Goal: Transaction & Acquisition: Purchase product/service

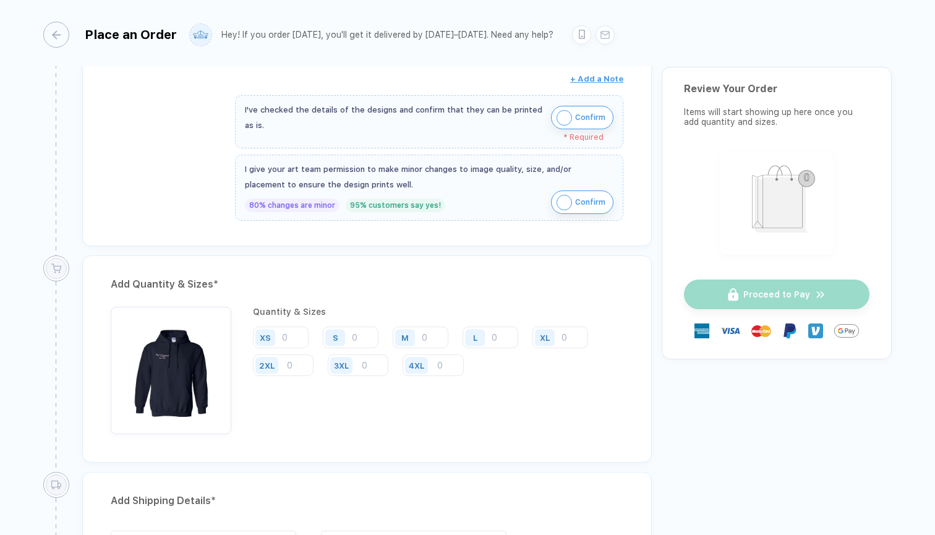
scroll to position [495, 0]
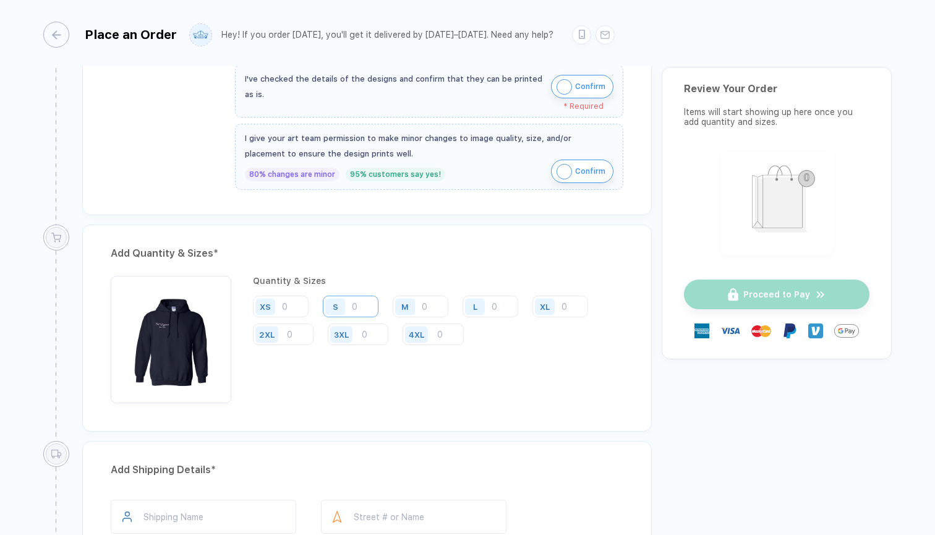
click at [356, 312] on input "number" at bounding box center [351, 307] width 56 height 22
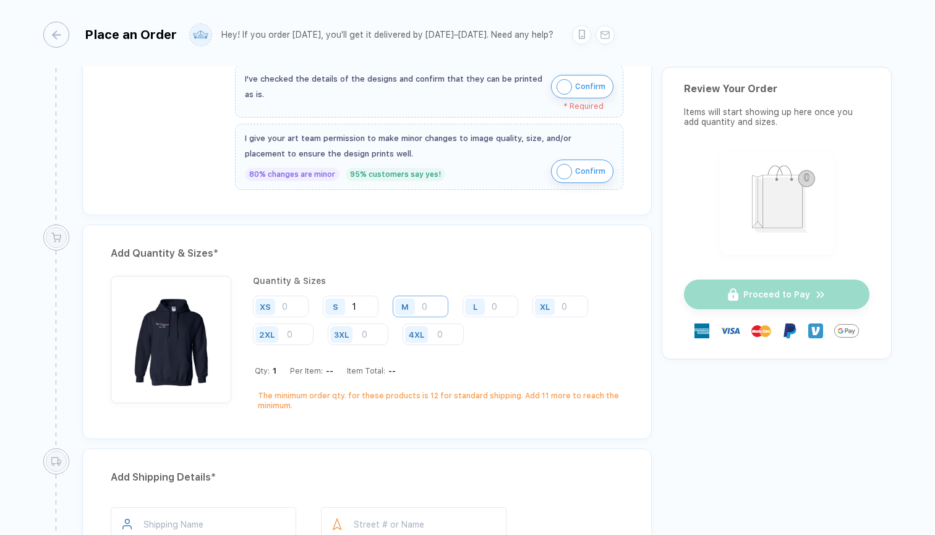
type input "1"
click at [424, 306] on input "number" at bounding box center [421, 307] width 56 height 22
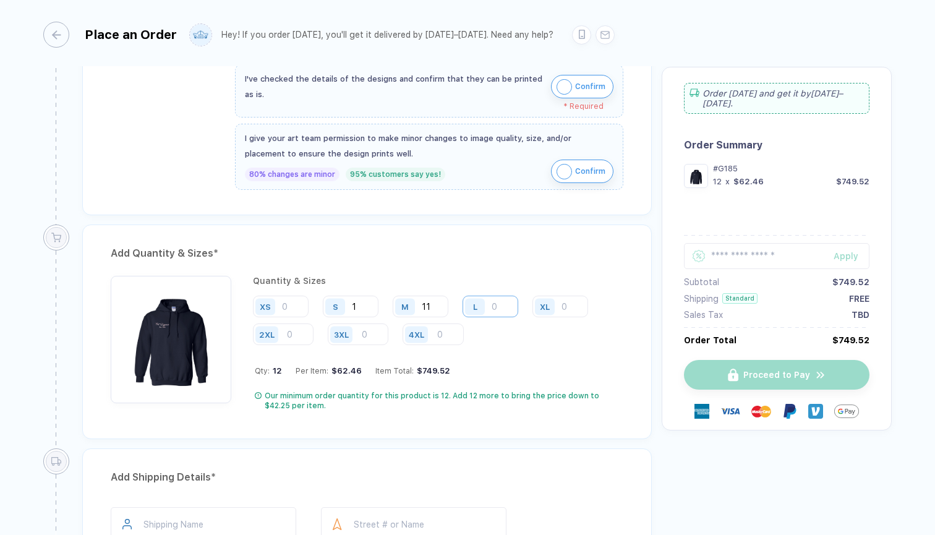
type input "11"
click at [494, 302] on input "number" at bounding box center [491, 307] width 56 height 22
type input "12"
click at [562, 302] on input "number" at bounding box center [561, 307] width 56 height 22
type input "2"
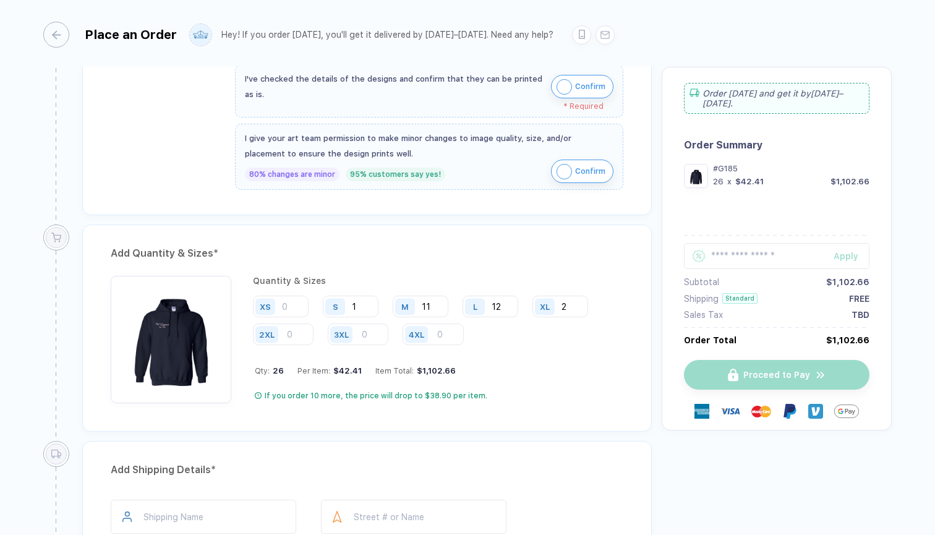
click at [562, 412] on div "Add Quantity & Sizes * Quantity & Sizes XS S 1 M 11 L 12 XL 2 2XL 3XL 4XL Qty: …" at bounding box center [367, 328] width 570 height 207
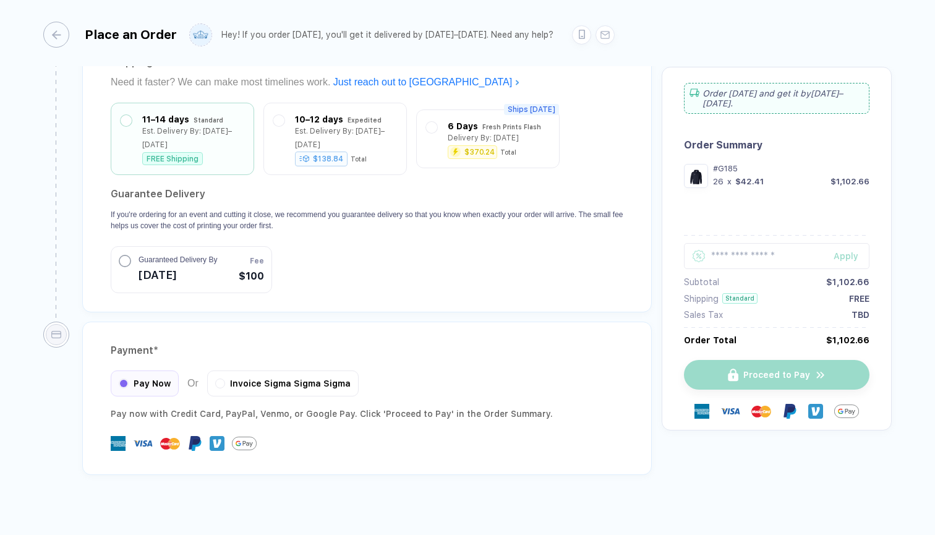
scroll to position [1116, 0]
click at [221, 379] on button "button" at bounding box center [219, 382] width 7 height 7
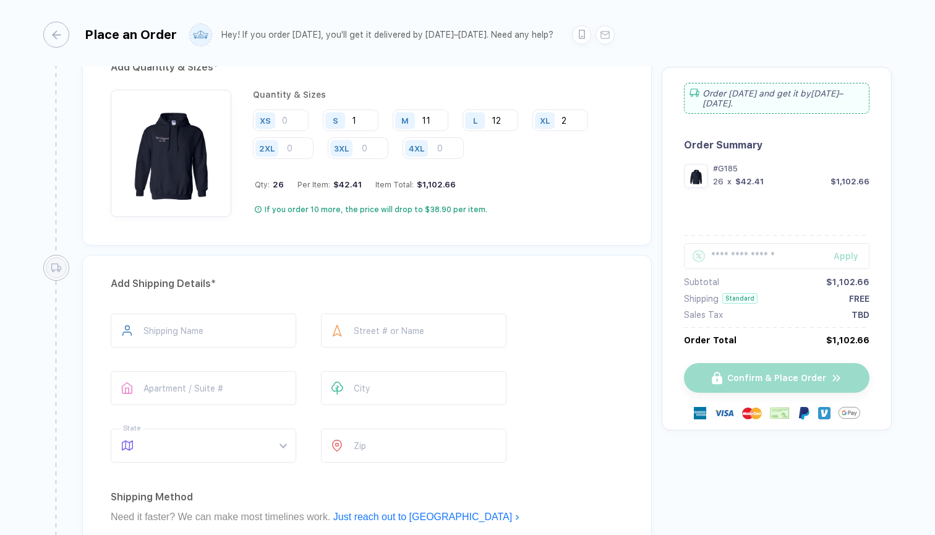
scroll to position [781, 0]
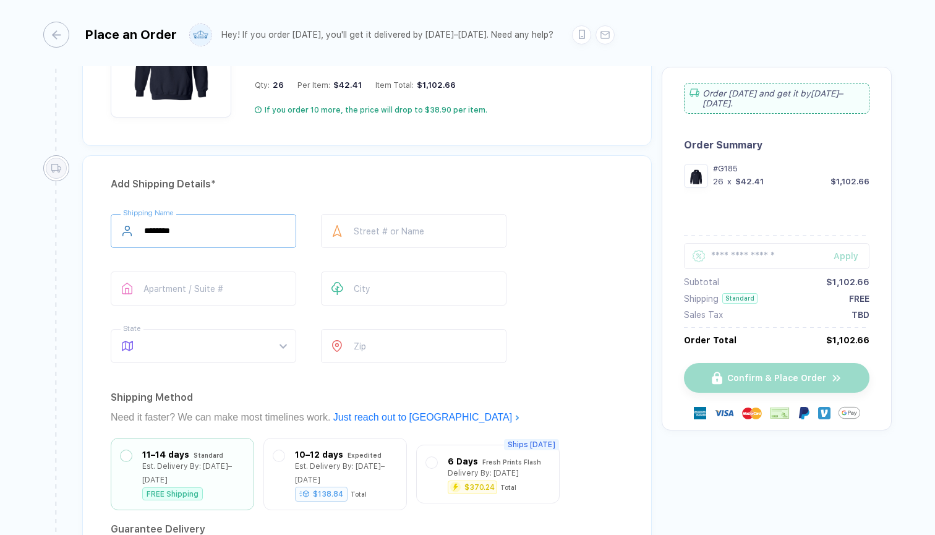
type input "**********"
click at [344, 280] on div at bounding box center [337, 289] width 33 height 34
click at [227, 349] on span at bounding box center [215, 346] width 142 height 33
type input "*******"
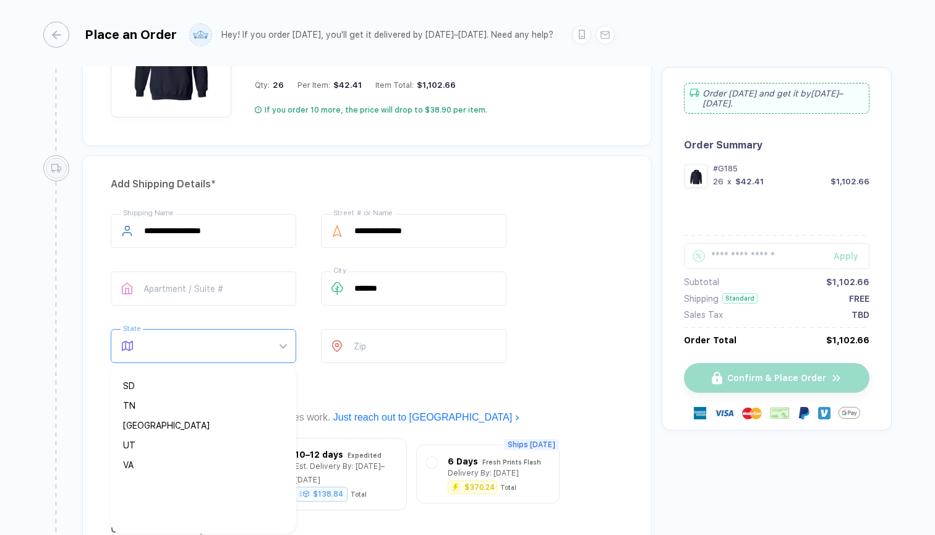
scroll to position [851, 0]
click at [162, 476] on div "WI" at bounding box center [198, 478] width 151 height 14
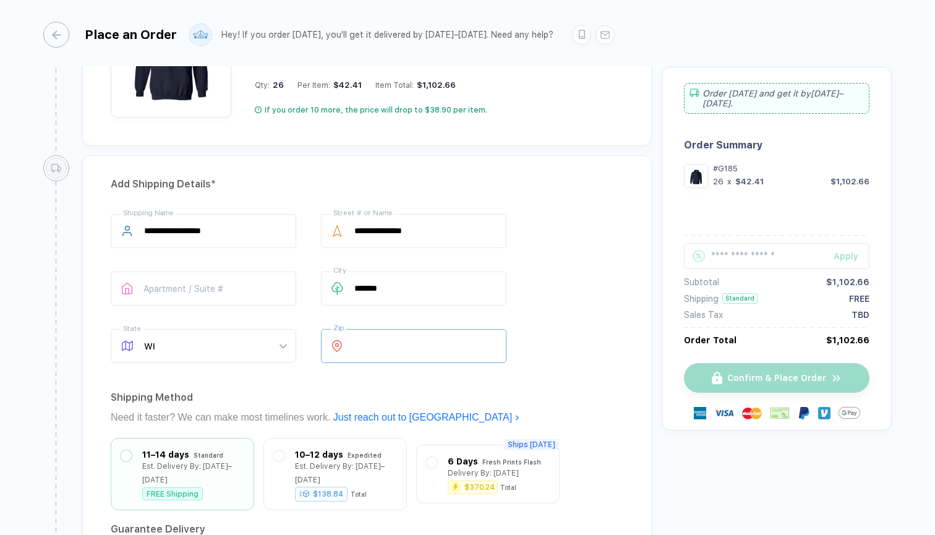
click at [409, 343] on input "number" at bounding box center [414, 346] width 186 height 34
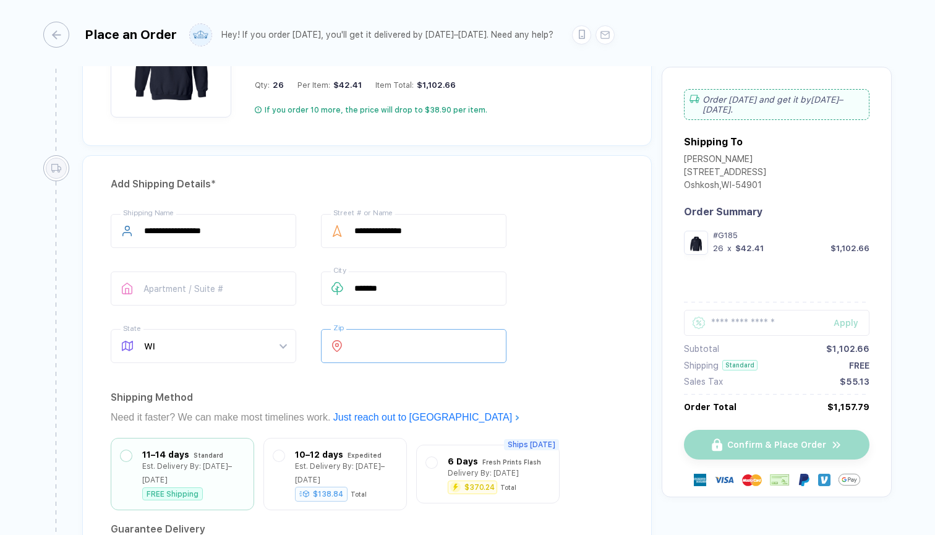
type input "*****"
click at [316, 375] on div "**********" at bounding box center [367, 401] width 570 height 492
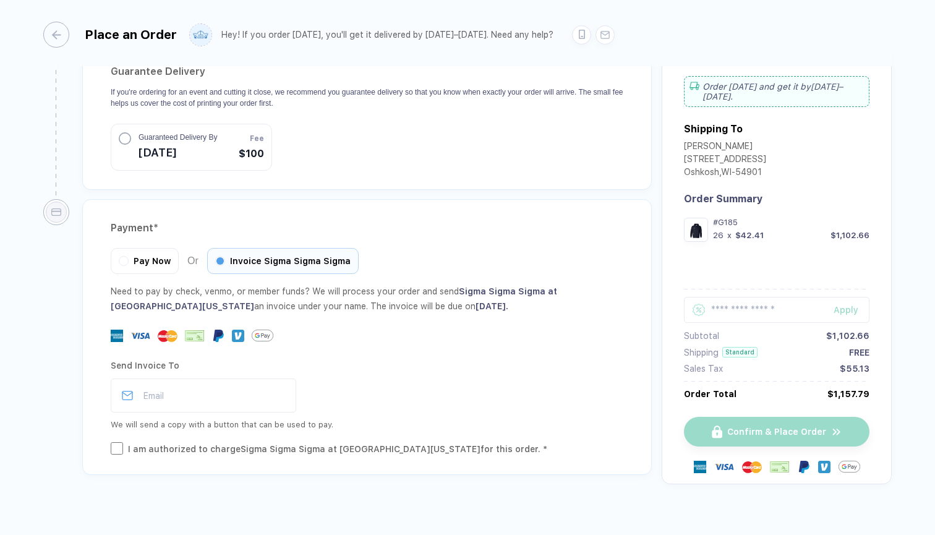
scroll to position [1238, 0]
click at [277, 380] on input "**********" at bounding box center [204, 396] width 186 height 34
type input "**********"
click at [335, 356] on div "Send Invoice To" at bounding box center [367, 366] width 513 height 20
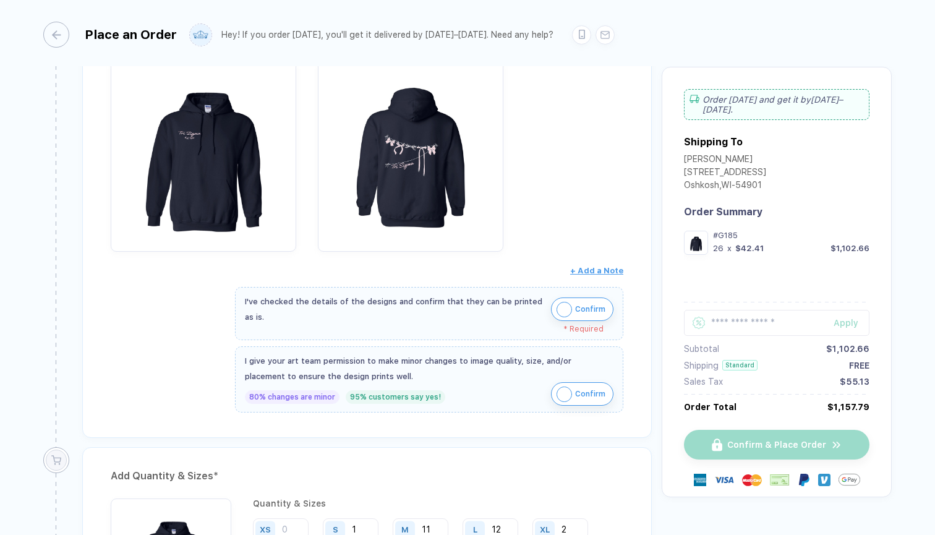
scroll to position [209, 0]
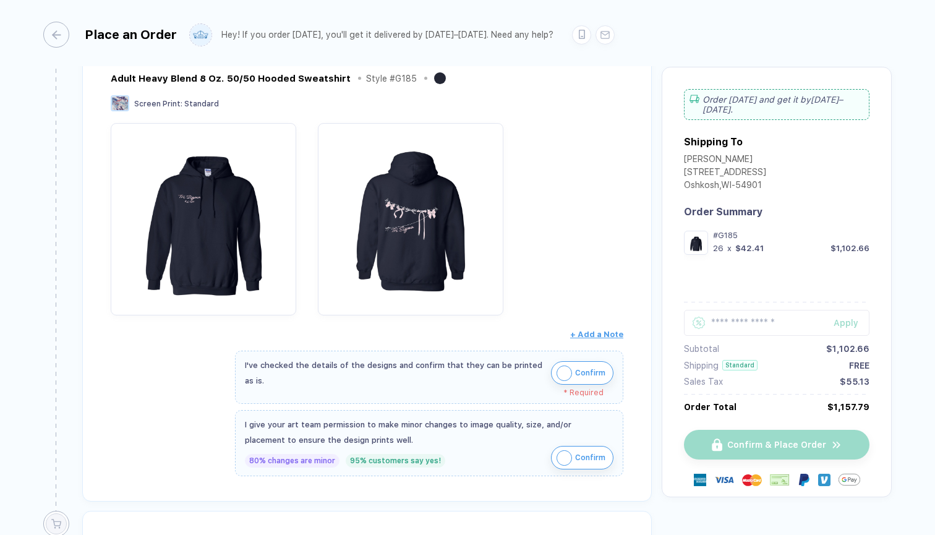
click at [565, 370] on img "button" at bounding box center [564, 373] width 15 height 15
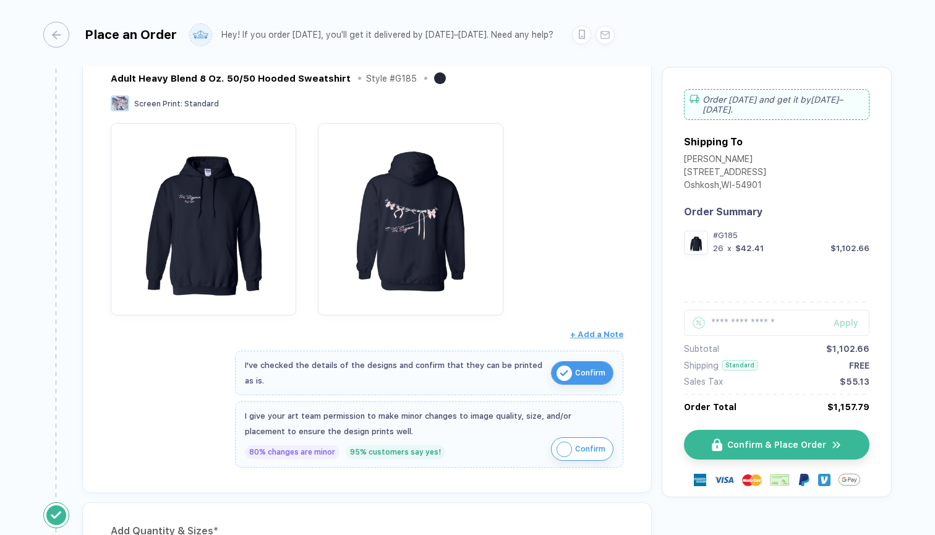
click at [562, 449] on img "button" at bounding box center [564, 449] width 15 height 15
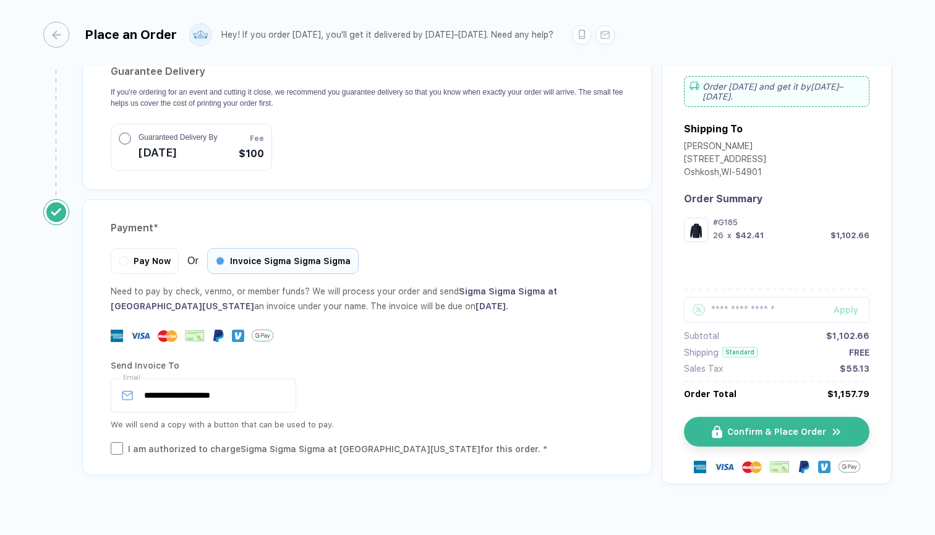
scroll to position [1230, 0]
click at [752, 427] on span "Confirm & Place Order" at bounding box center [784, 432] width 99 height 10
